Goal: Complete application form

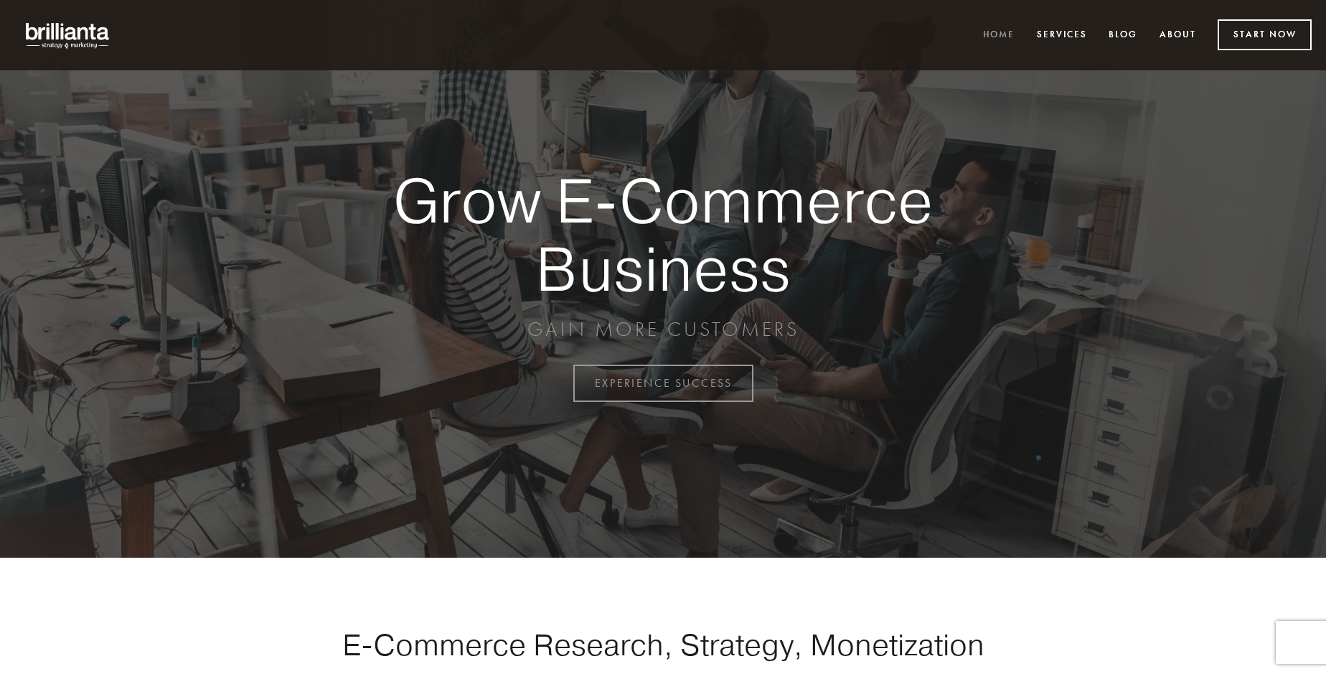
scroll to position [3761, 0]
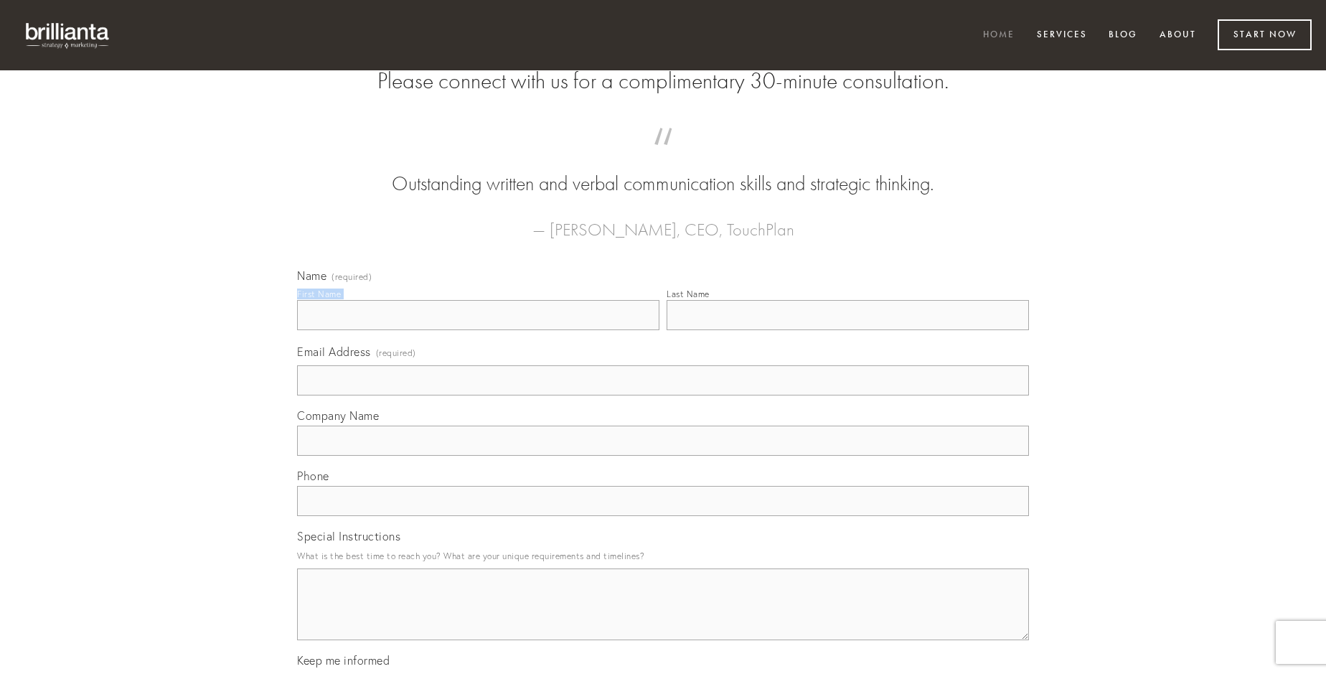
type input "[PERSON_NAME]"
click at [847, 330] on input "Last Name" at bounding box center [848, 315] width 362 height 30
type input "[PERSON_NAME]"
click at [663, 395] on input "Email Address (required)" at bounding box center [663, 380] width 732 height 30
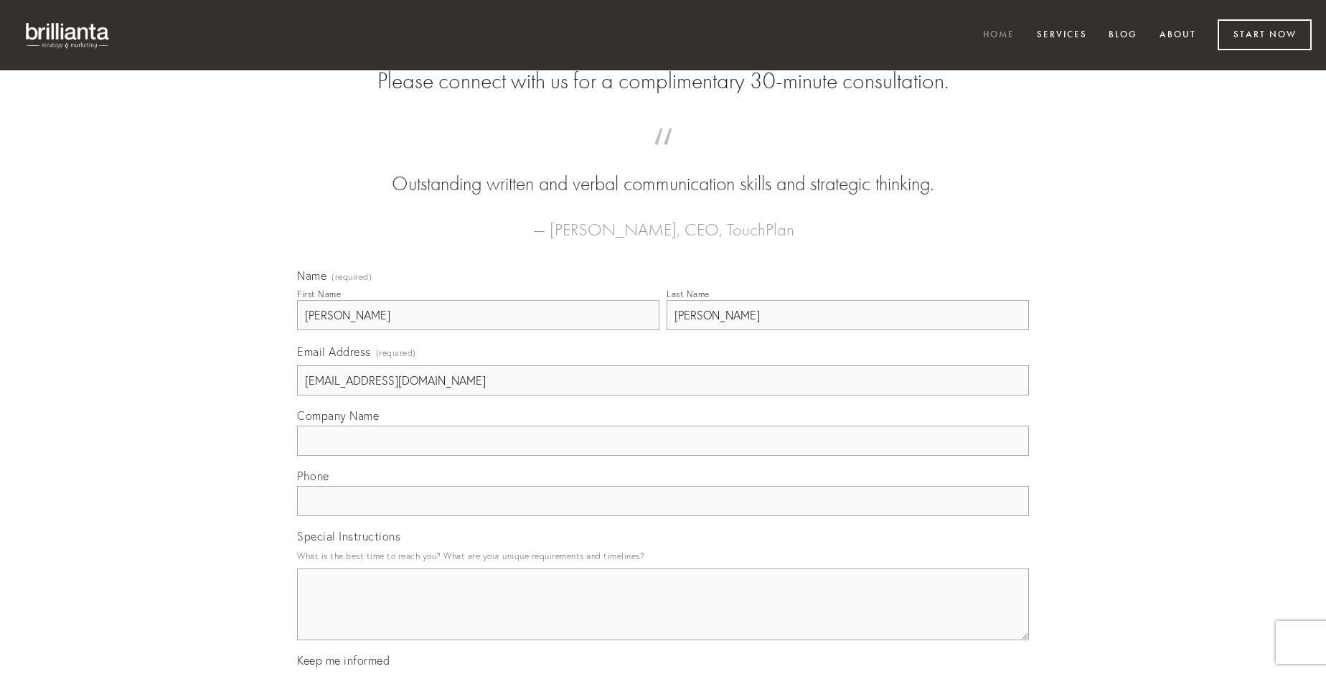
type input "[EMAIL_ADDRESS][DOMAIN_NAME]"
click at [663, 456] on input "Company Name" at bounding box center [663, 440] width 732 height 30
type input "confugo"
click at [663, 516] on input "text" at bounding box center [663, 501] width 732 height 30
click at [663, 617] on textarea "Special Instructions" at bounding box center [663, 604] width 732 height 72
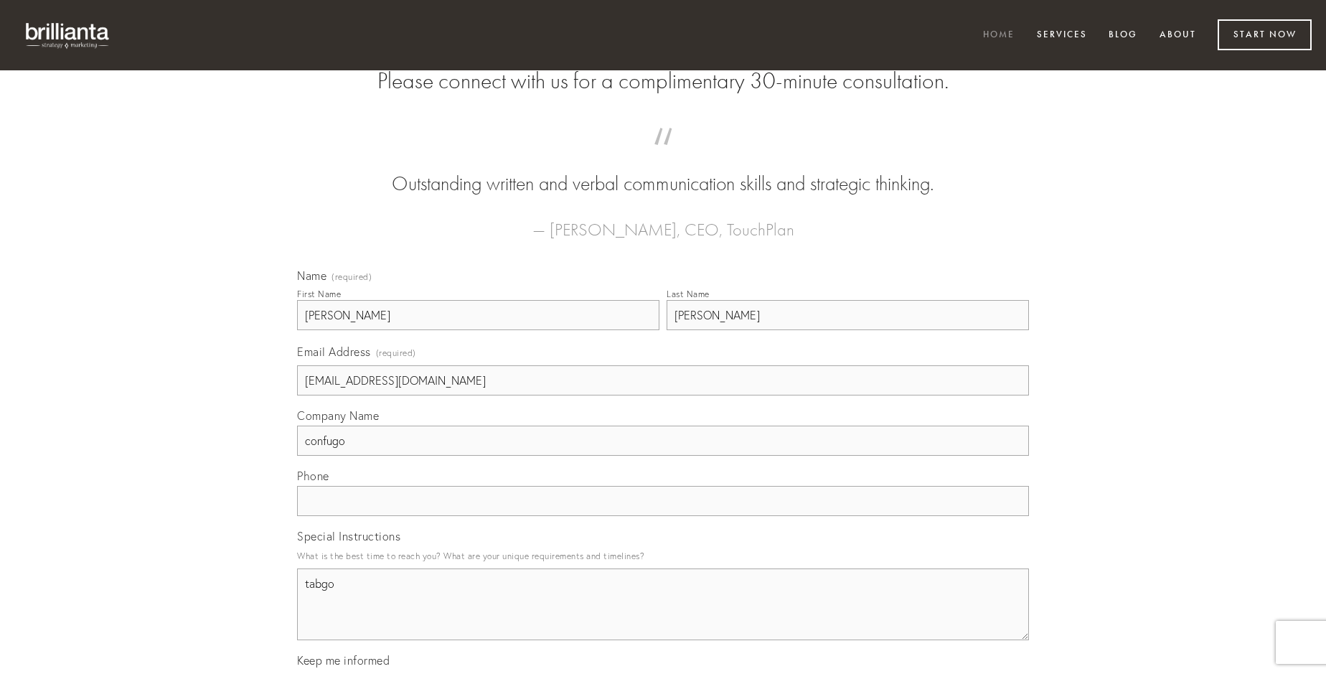
type textarea "tabgo"
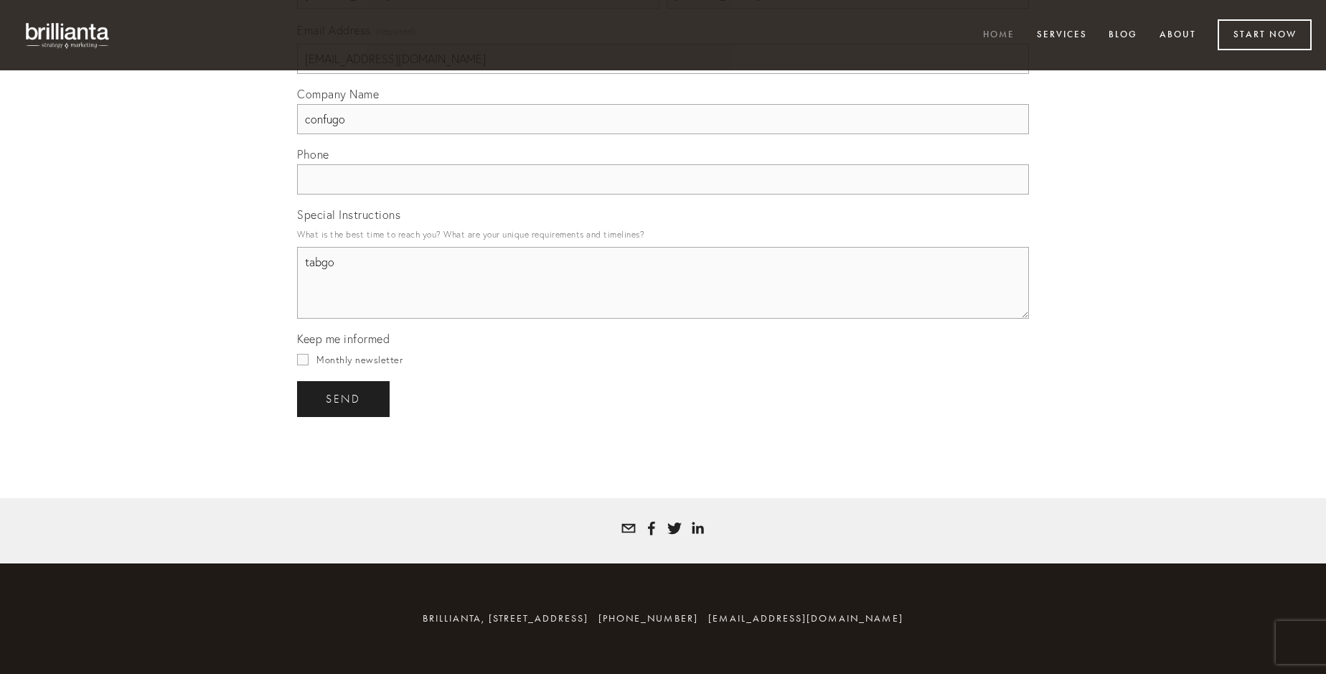
click at [344, 398] on span "send" at bounding box center [343, 398] width 35 height 13
